Goal: Contribute content

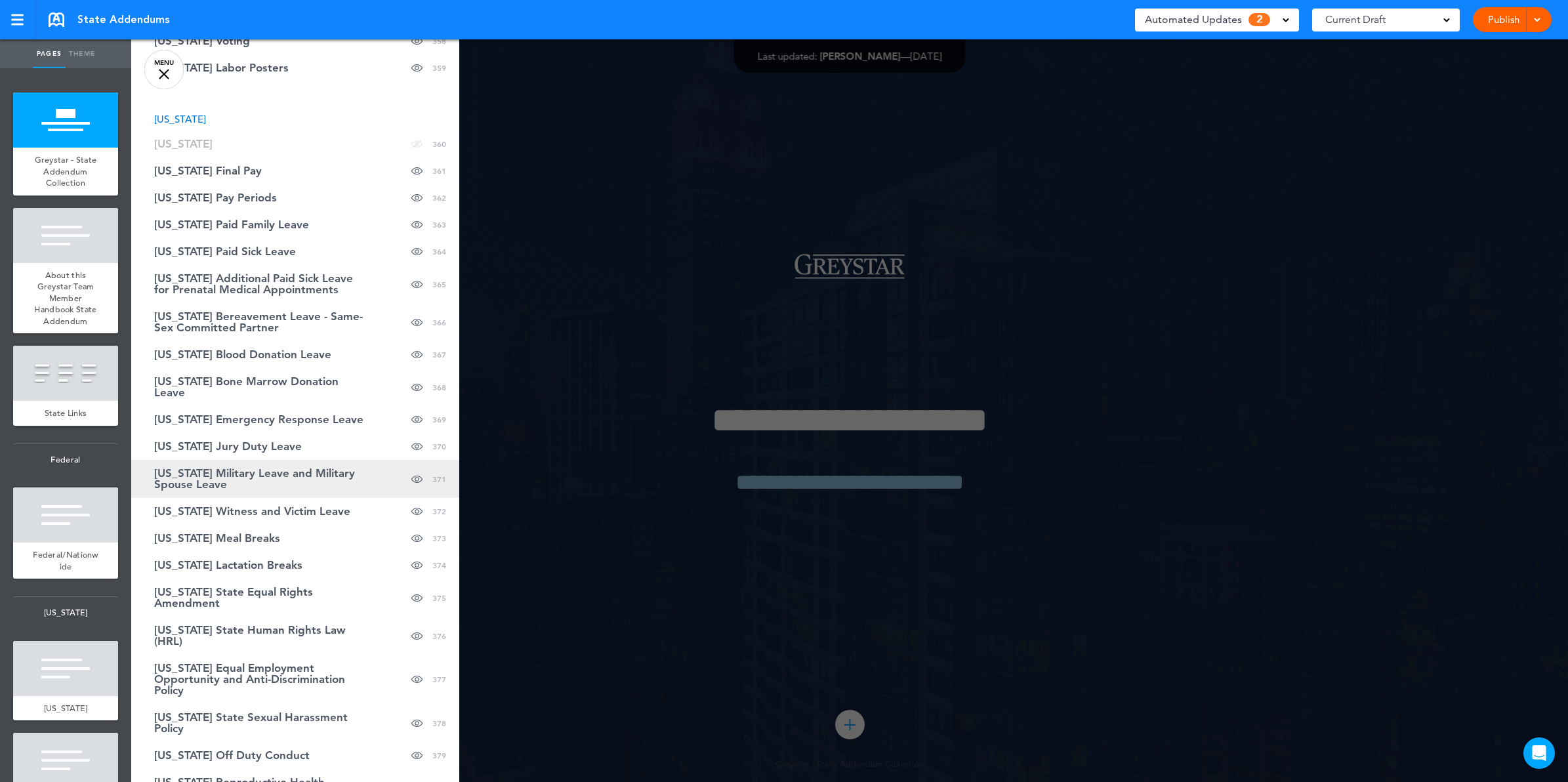
scroll to position [12215, 0]
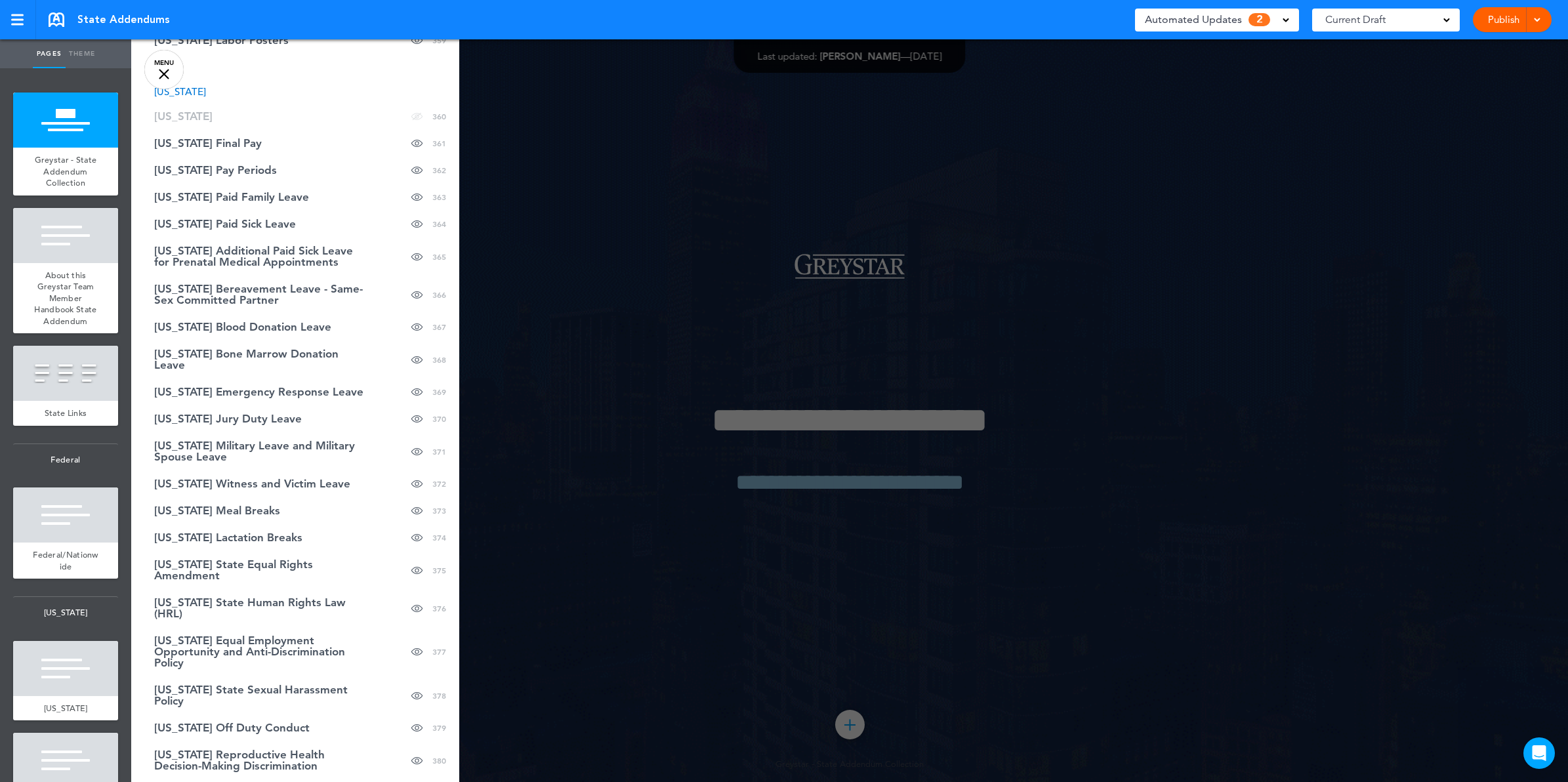
click at [171, 73] on link "MENU" at bounding box center [164, 70] width 39 height 39
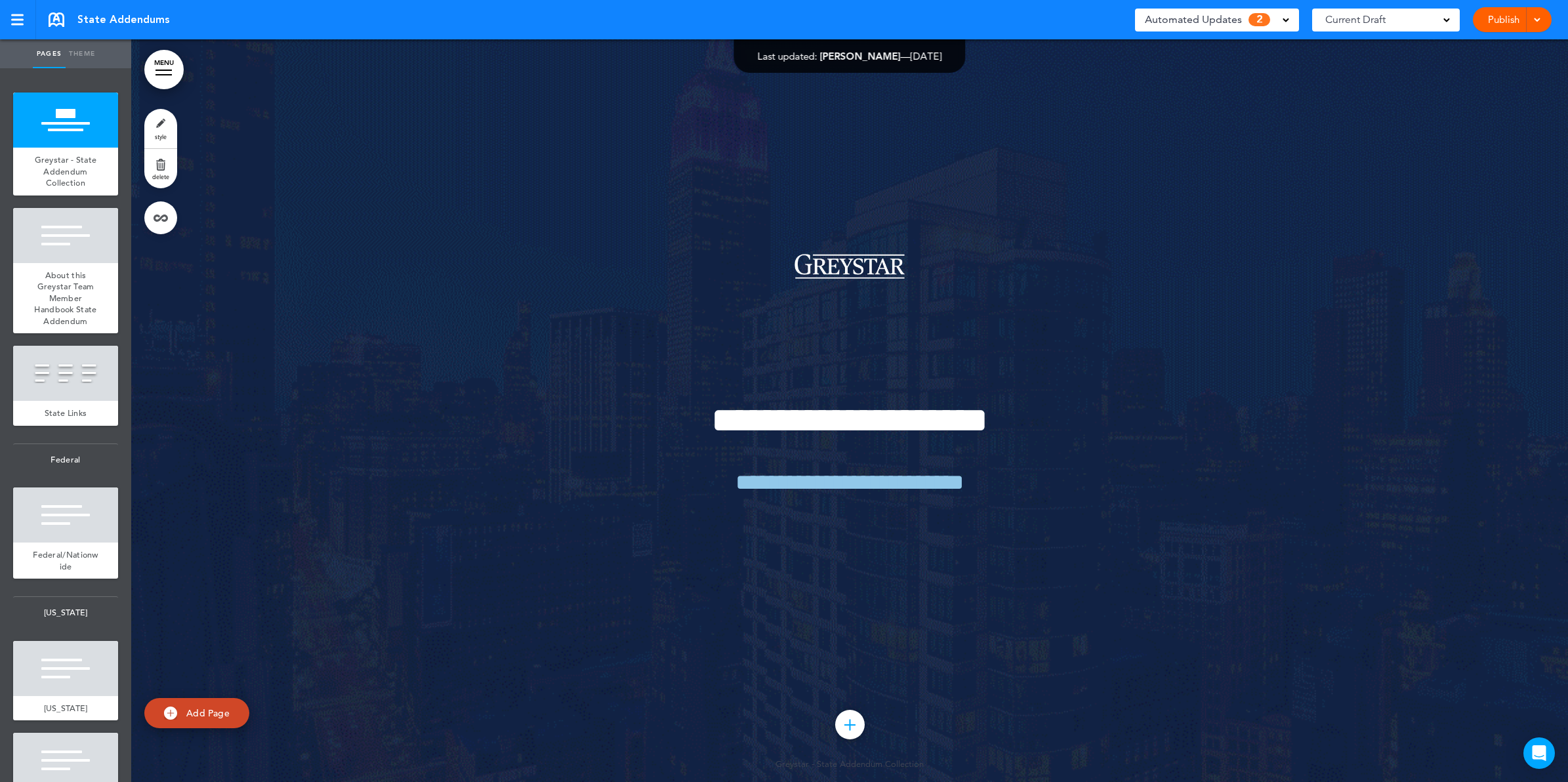
click at [169, 70] on div at bounding box center [164, 70] width 16 height 1
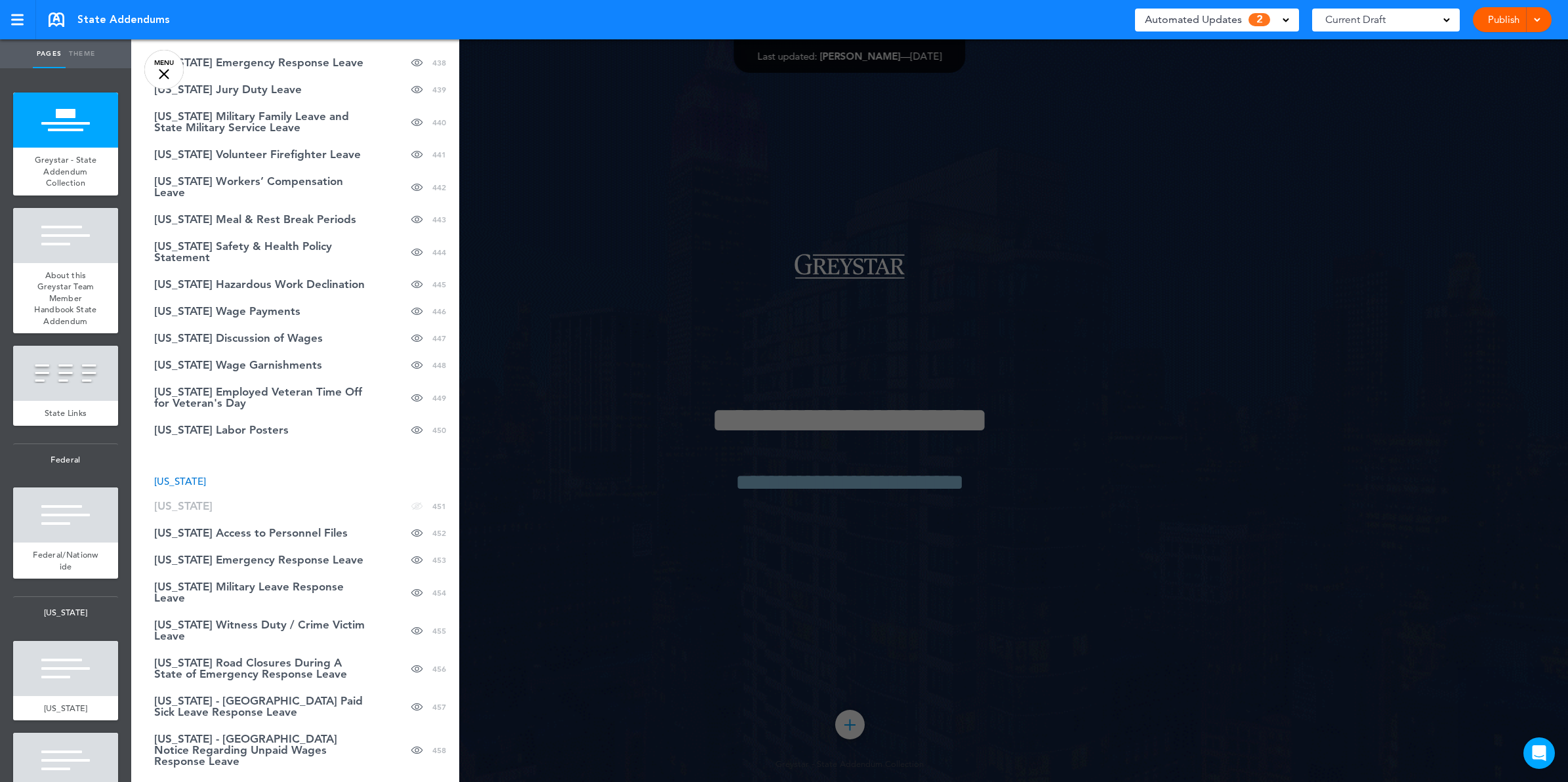
scroll to position [15004, 0]
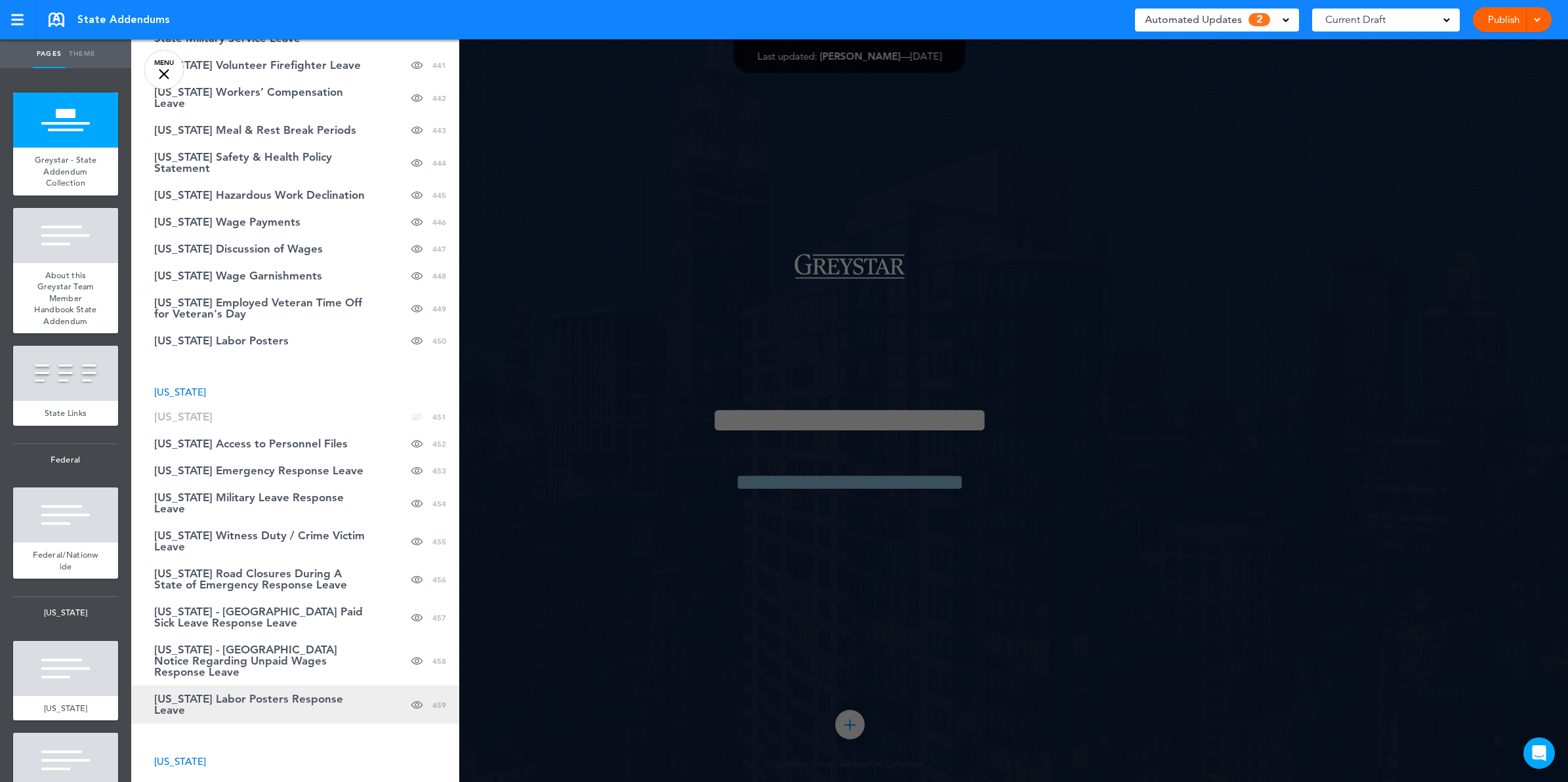
click at [269, 694] on span "[US_STATE] Labor Posters Response Leave" at bounding box center [262, 705] width 217 height 22
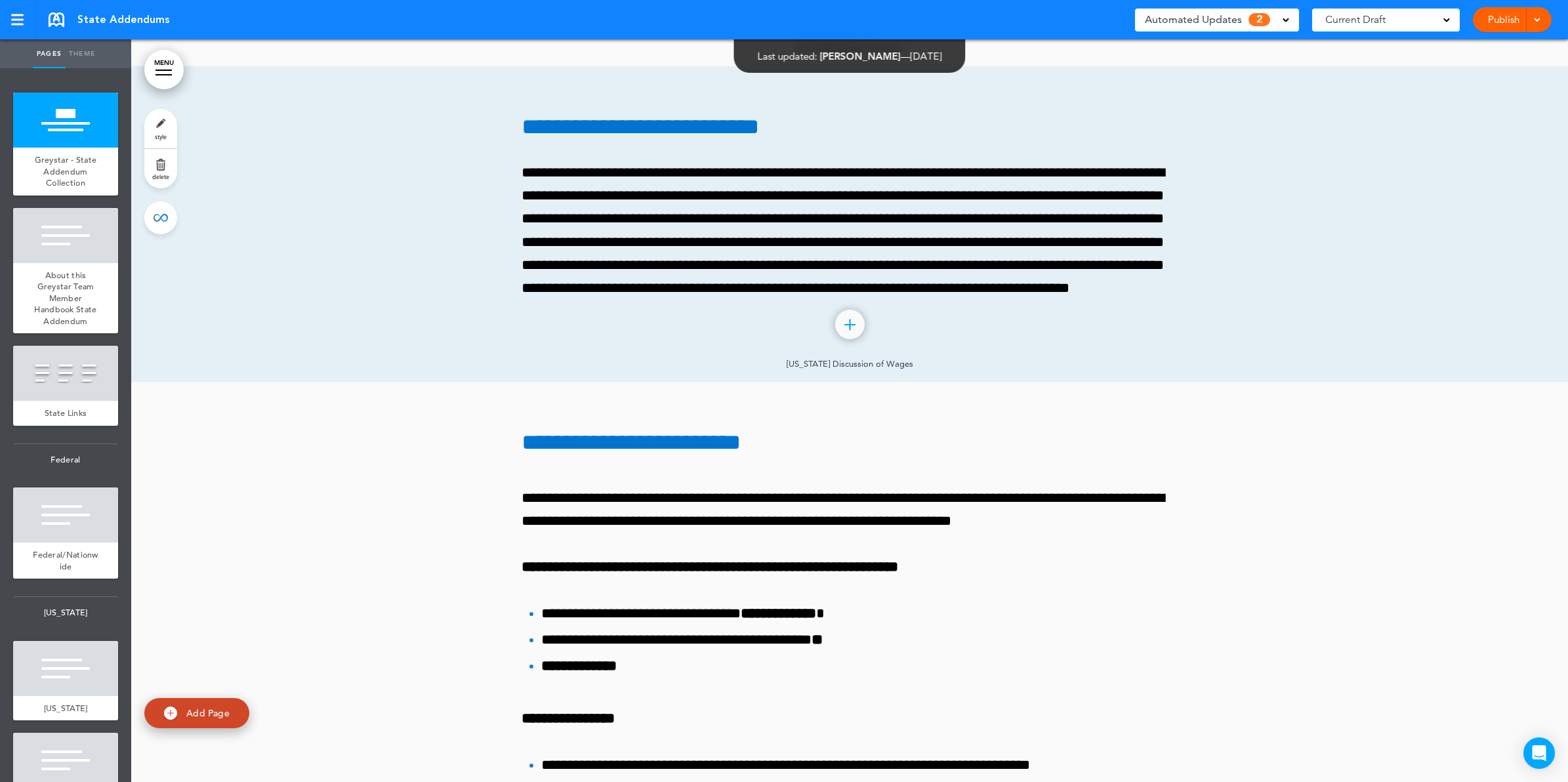
scroll to position [346659, 0]
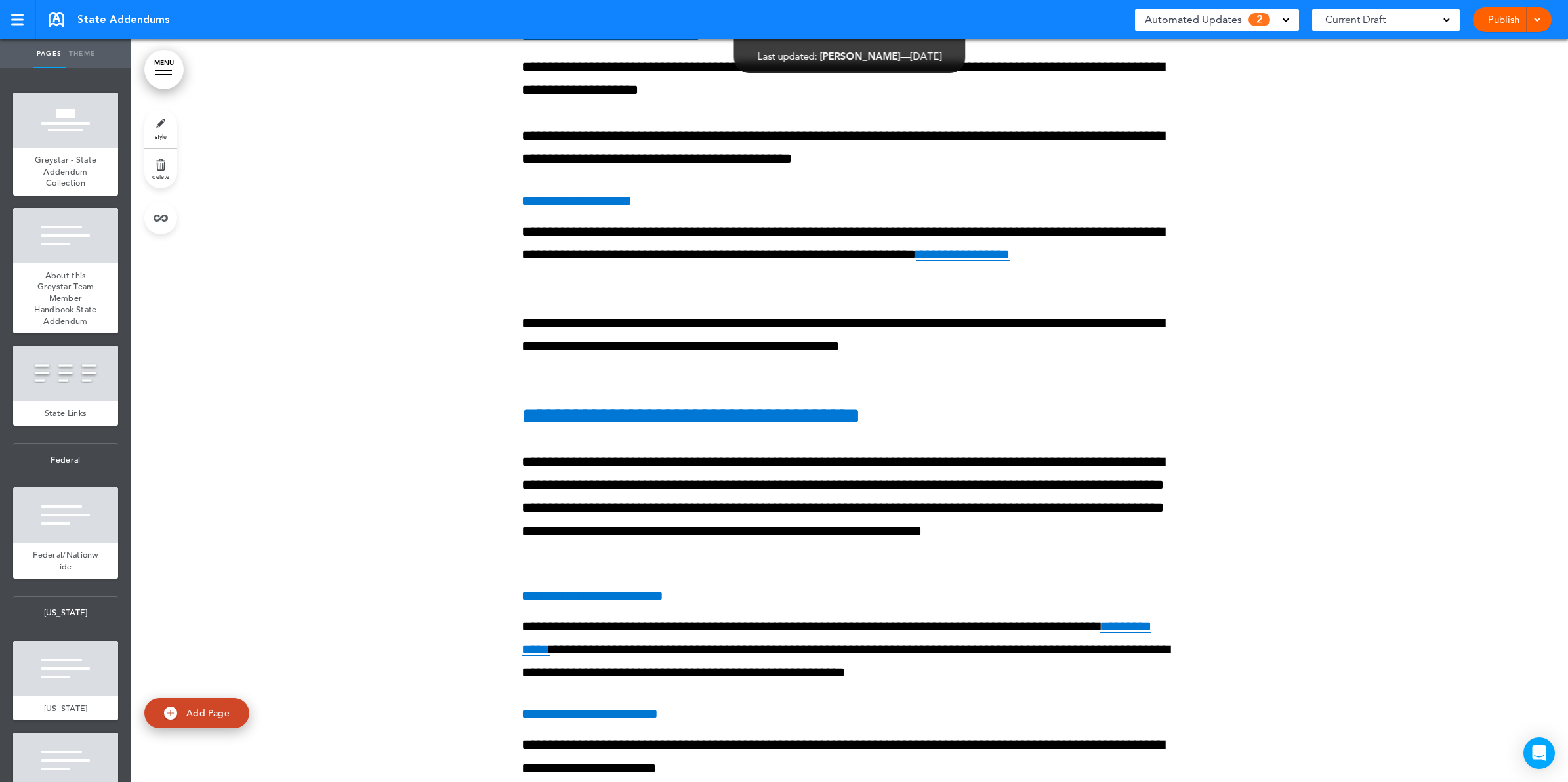
click at [164, 126] on link "style" at bounding box center [161, 128] width 33 height 39
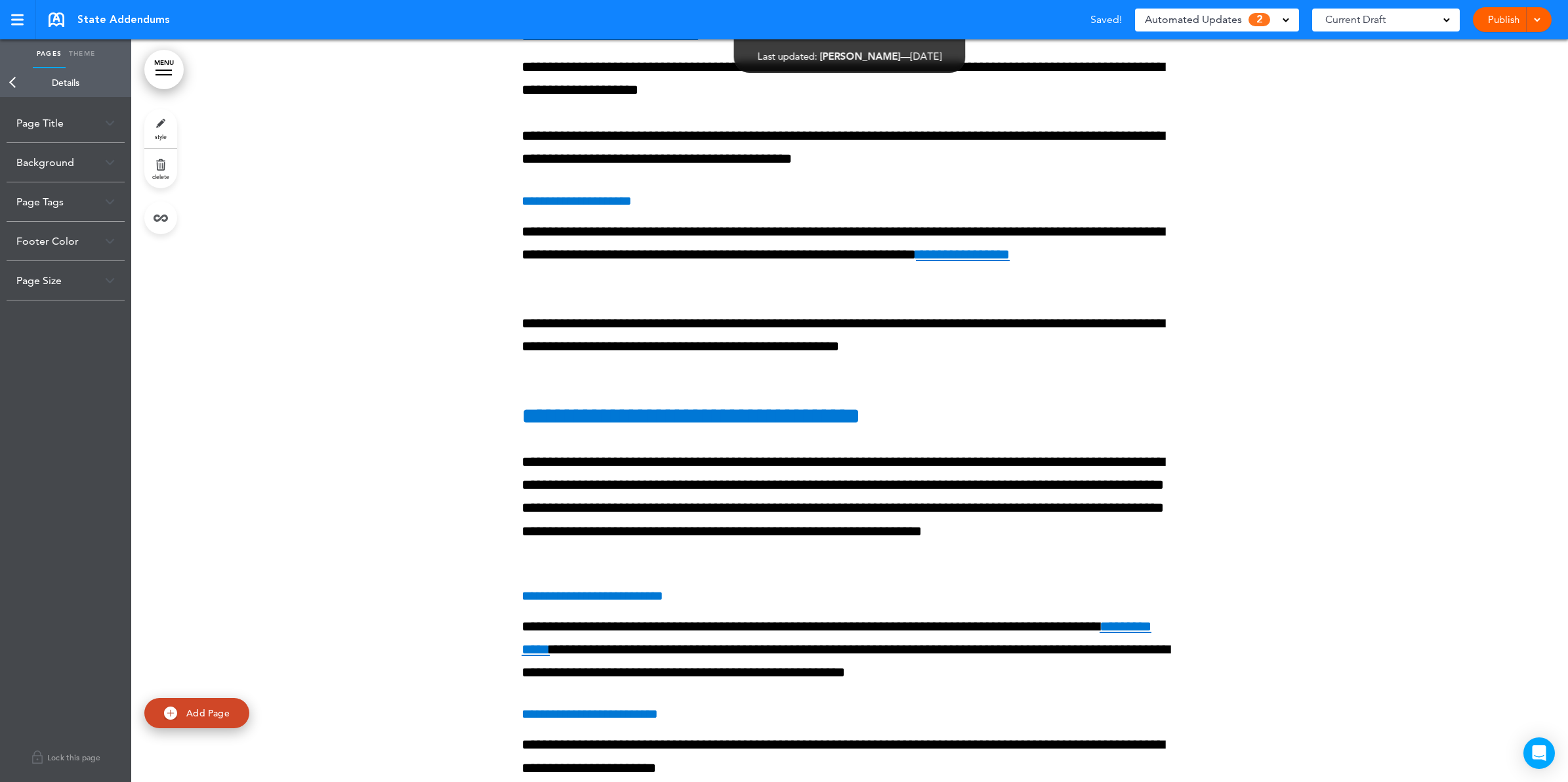
click at [69, 122] on div "Page Title" at bounding box center [65, 123] width 118 height 38
click at [51, 168] on input "**********" at bounding box center [66, 175] width 99 height 22
type input "**********"
click at [71, 143] on body "Checking url availability Make this page common so it is available in other han…" at bounding box center [784, 391] width 1568 height 782
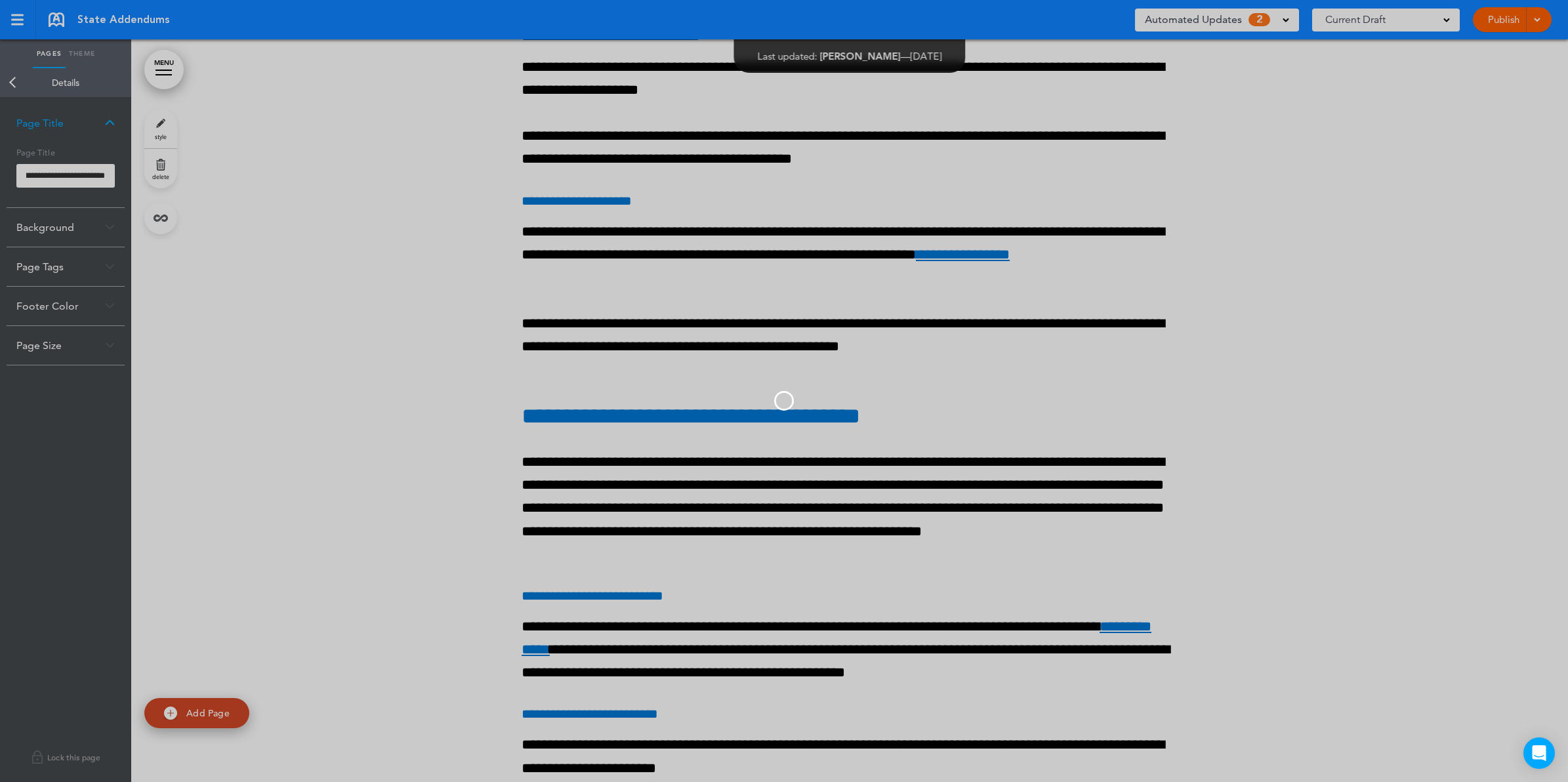
scroll to position [0, 0]
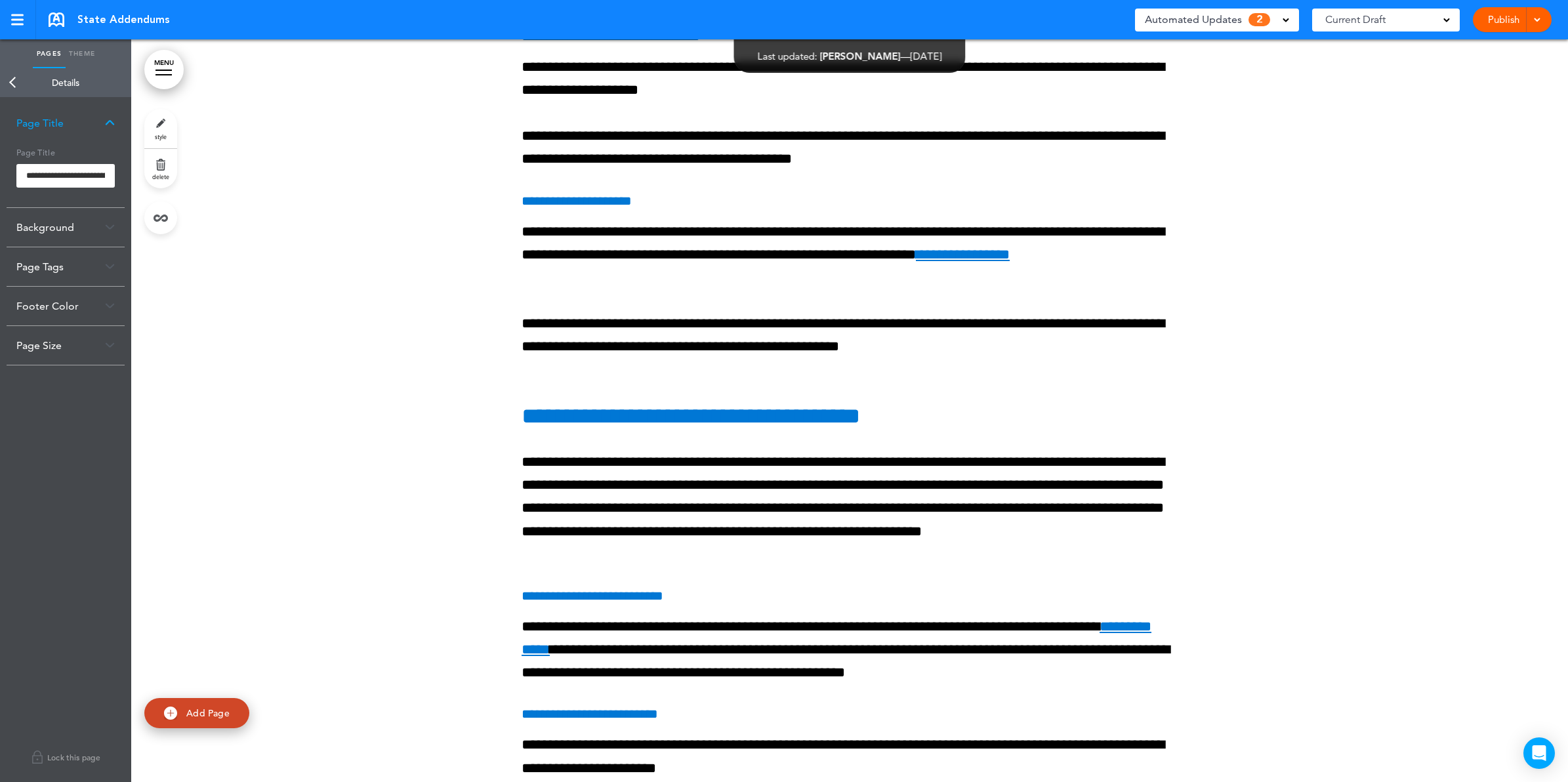
click at [17, 80] on link "Back" at bounding box center [13, 83] width 27 height 29
